Goal: Transaction & Acquisition: Download file/media

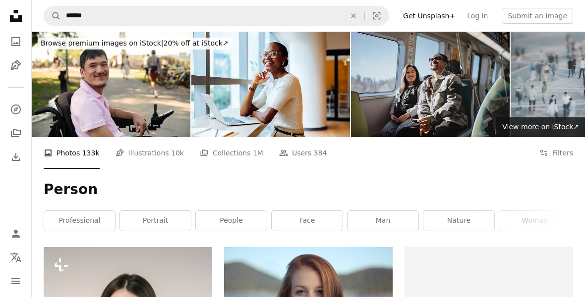
scroll to position [16058, 1]
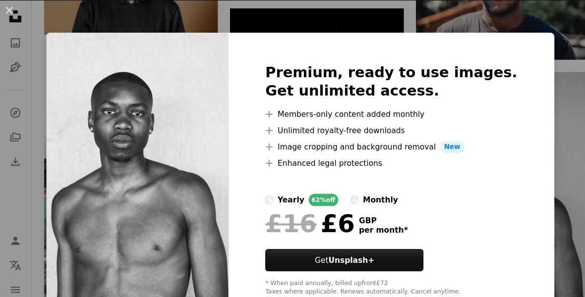
click at [564, 255] on div "An X shape Premium, ready to use images. Get unlimited access. A plus sign Memb…" at bounding box center [292, 148] width 585 height 297
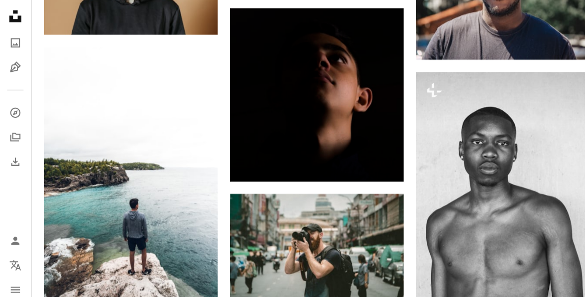
scroll to position [16058, 0]
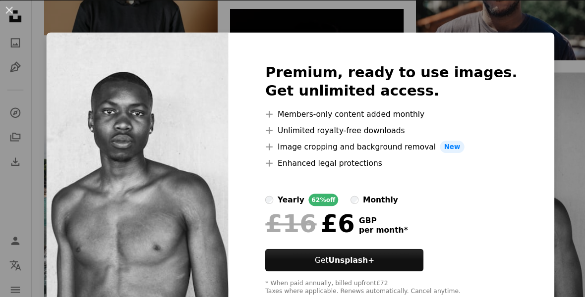
click at [561, 263] on div "An X shape Premium, ready to use images. Get unlimited access. A plus sign Memb…" at bounding box center [292, 148] width 585 height 297
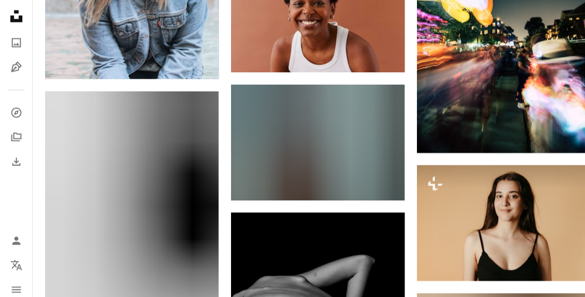
scroll to position [19249, 0]
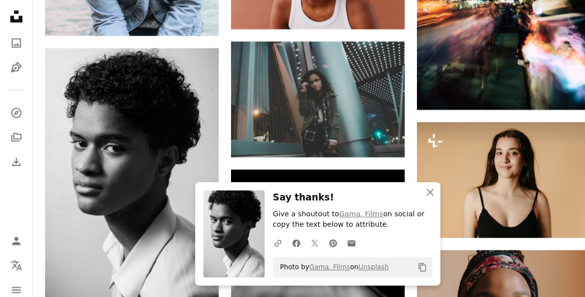
click at [425, 197] on button "An X shape Close" at bounding box center [418, 187] width 20 height 20
